Goal: Find specific page/section: Find specific page/section

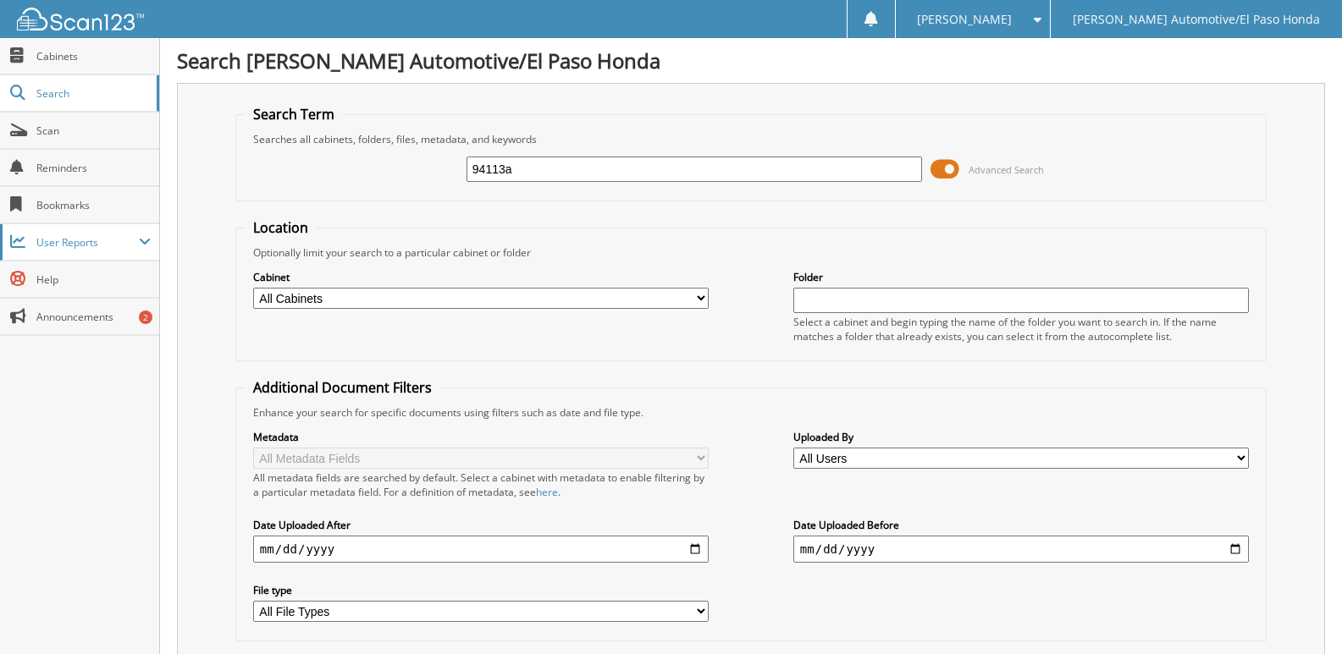
drag, startPoint x: 554, startPoint y: 174, endPoint x: 85, endPoint y: 260, distance: 477.6
click at [85, 260] on body "Fernie R. Settings Logout Poe Automotive/El Paso Honda Close Cabinets Search Sc…" at bounding box center [671, 590] width 1342 height 1180
type input "2"
type input "51997"
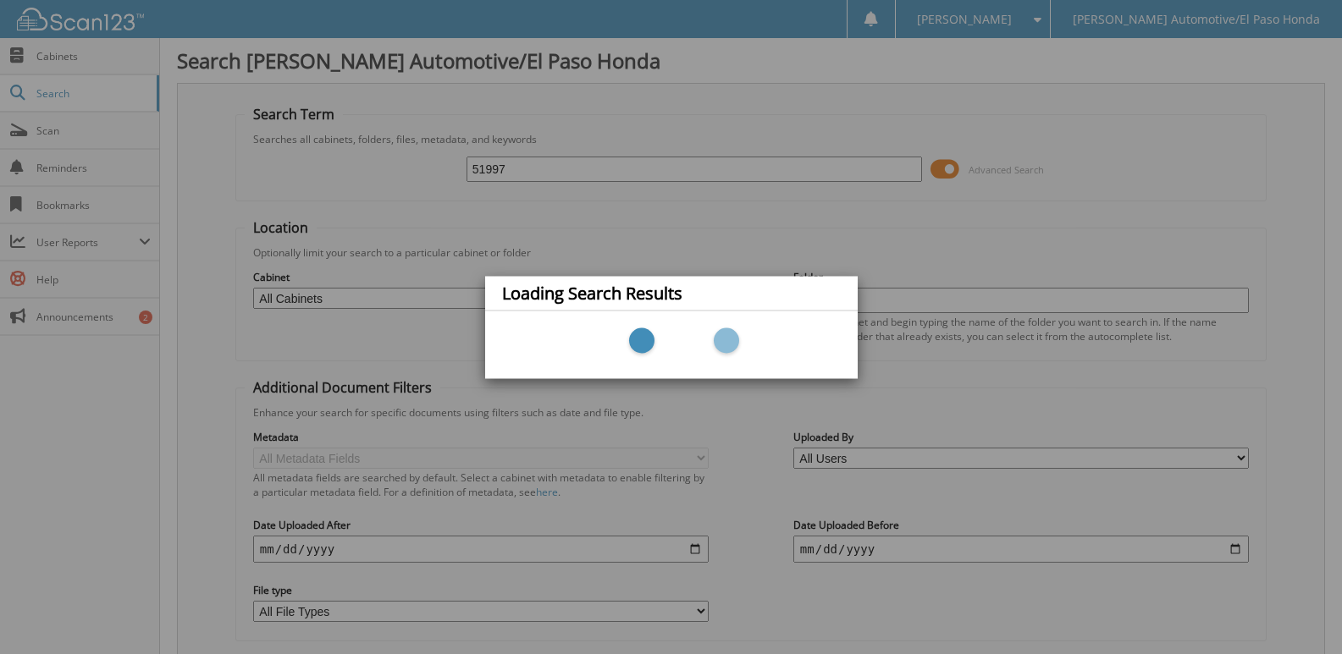
scroll to position [58, 0]
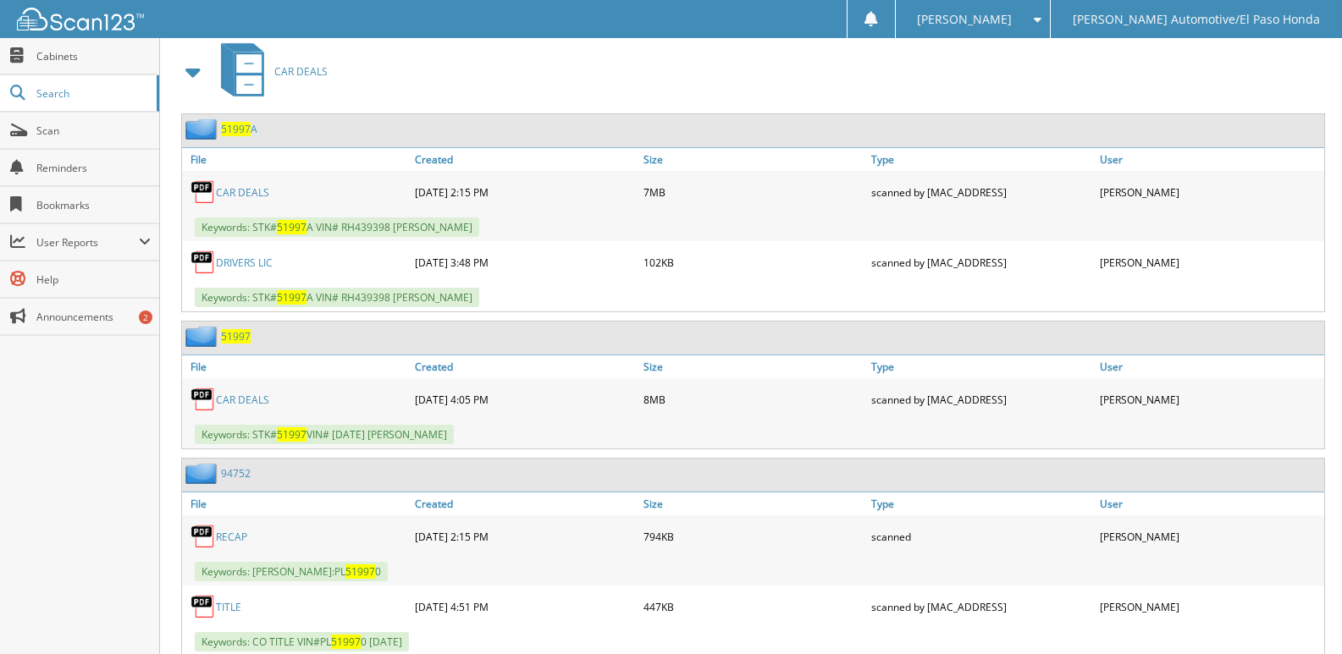
scroll to position [762, 0]
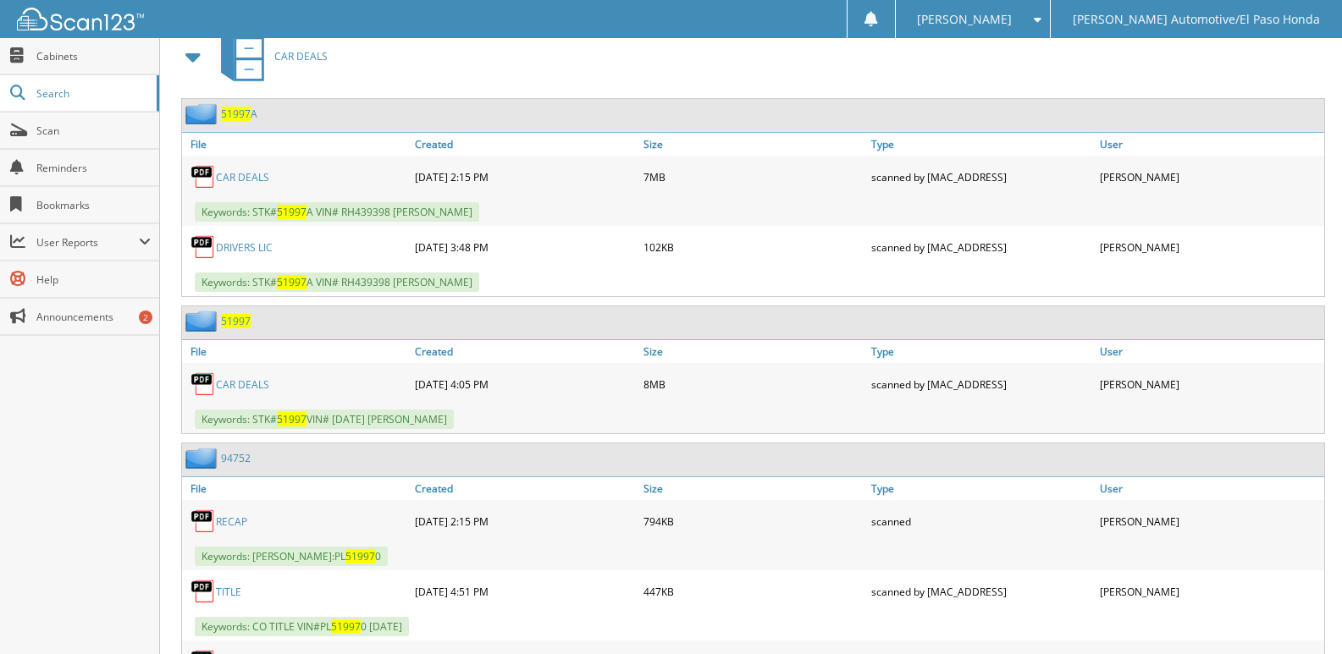
click at [230, 325] on span "51997" at bounding box center [236, 321] width 30 height 14
